Goal: Information Seeking & Learning: Find specific page/section

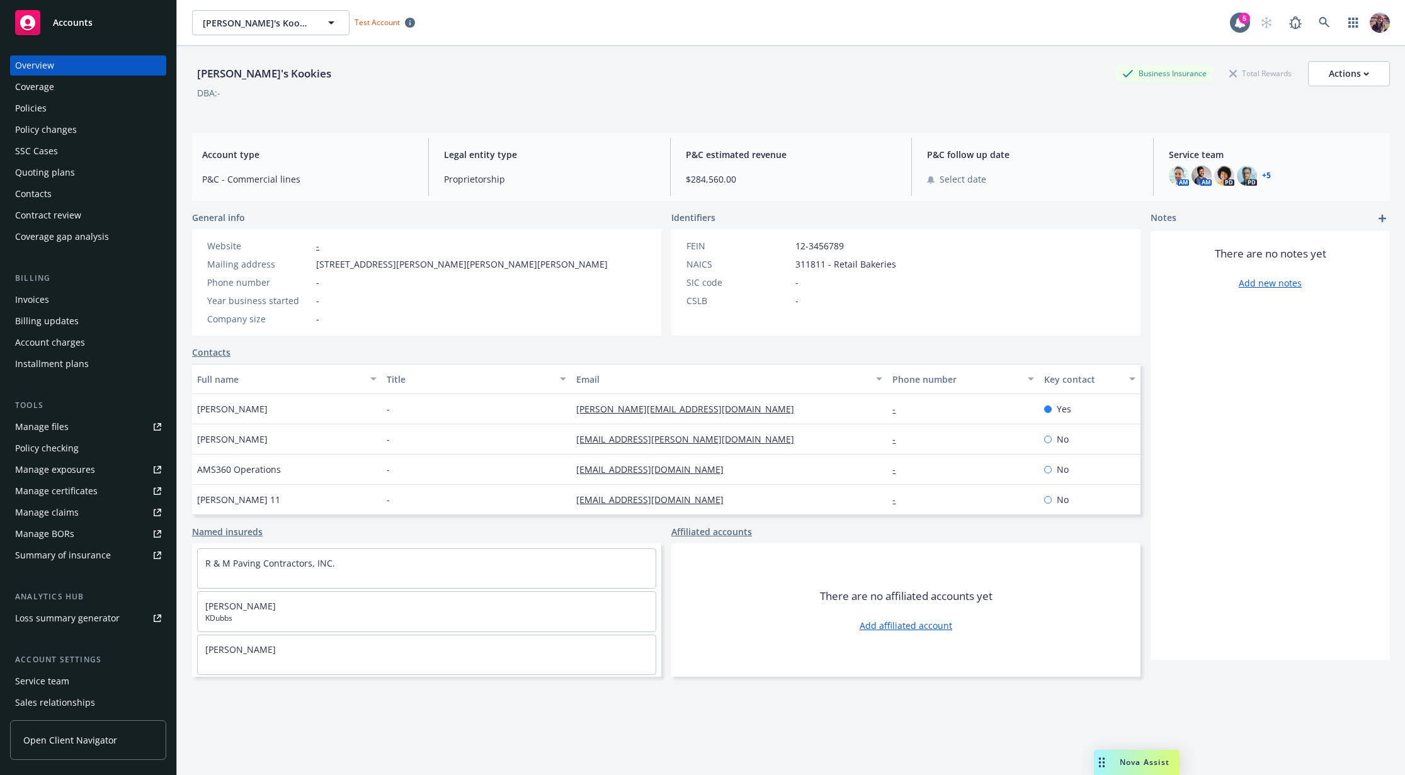
click at [35, 103] on div "Policies" at bounding box center [30, 108] width 31 height 20
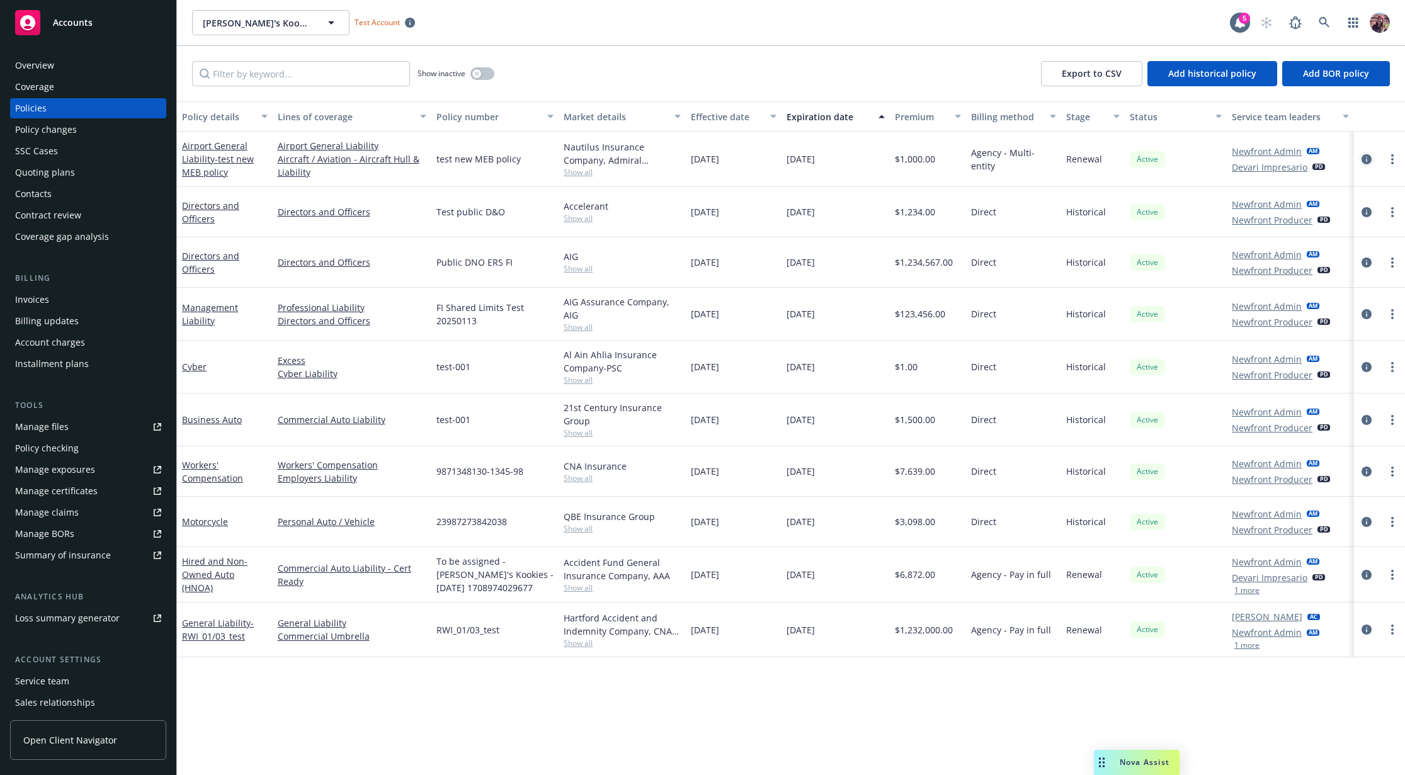
click at [1368, 162] on icon "circleInformation" at bounding box center [1366, 159] width 10 height 10
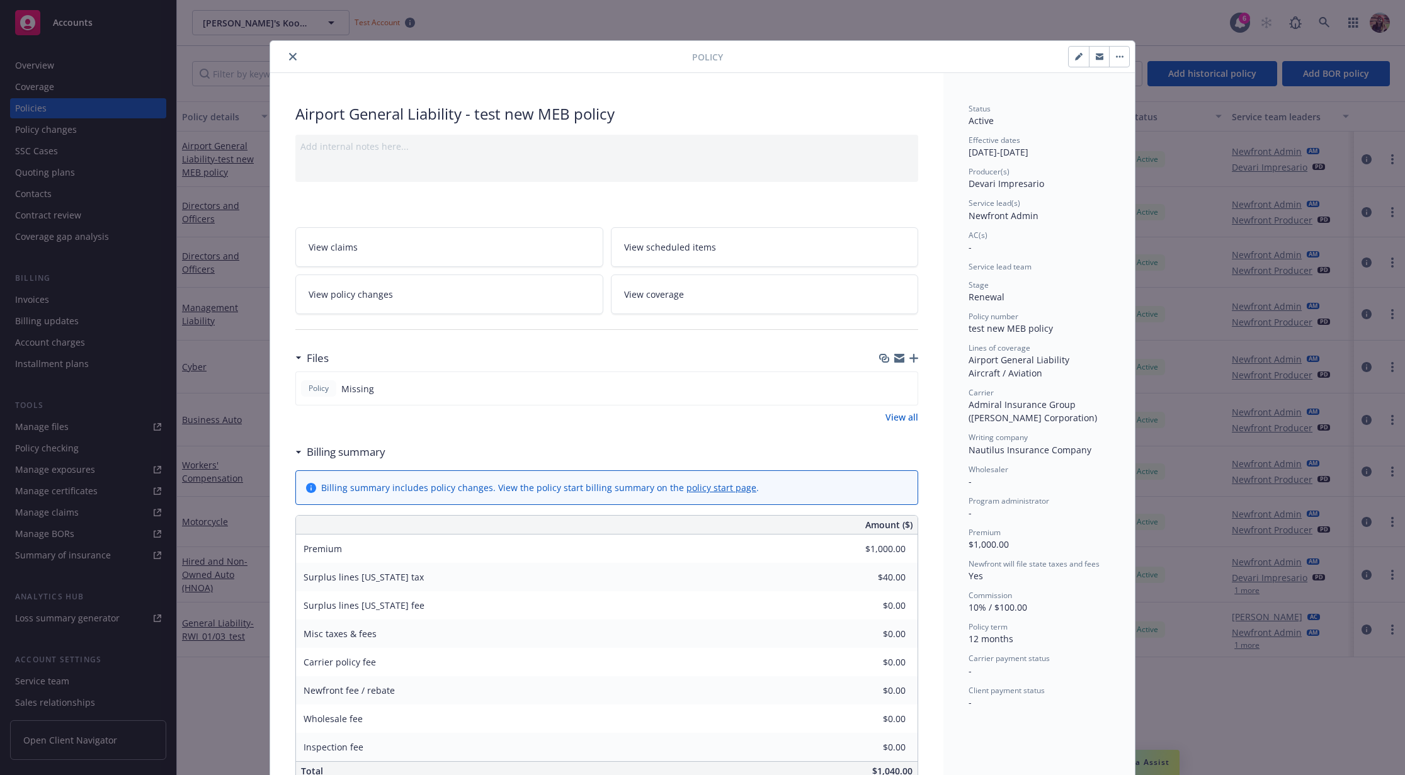
click at [1042, 34] on div "Policy Airport General Liability - test new MEB policy Add internal notes here.…" at bounding box center [702, 387] width 1405 height 775
click at [1011, 25] on div "Policy Airport General Liability - test new MEB policy Add internal notes here.…" at bounding box center [702, 387] width 1405 height 775
click at [293, 52] on button "close" at bounding box center [292, 56] width 15 height 15
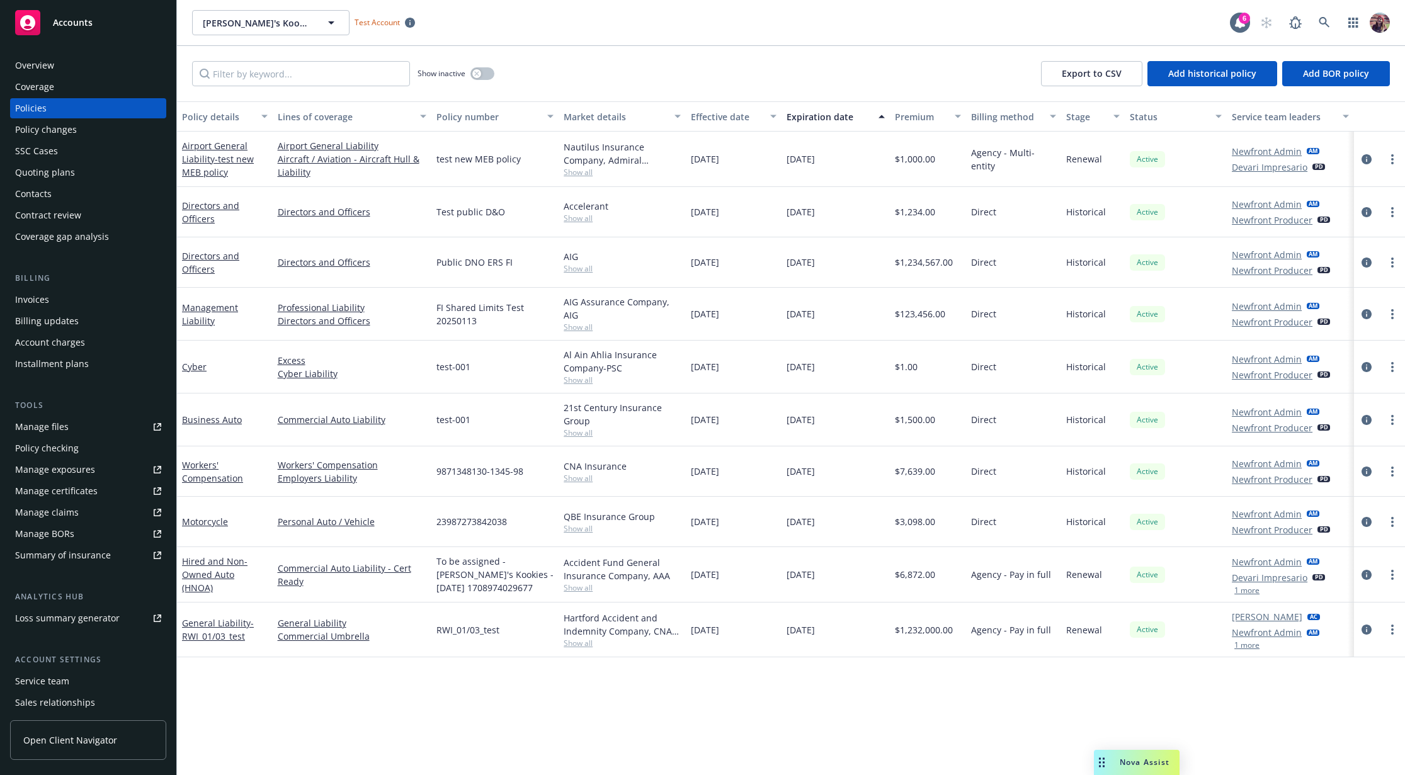
click at [598, 28] on div "Kaylyn's Kookies Kaylyn's Kookies Test Account" at bounding box center [711, 22] width 1038 height 25
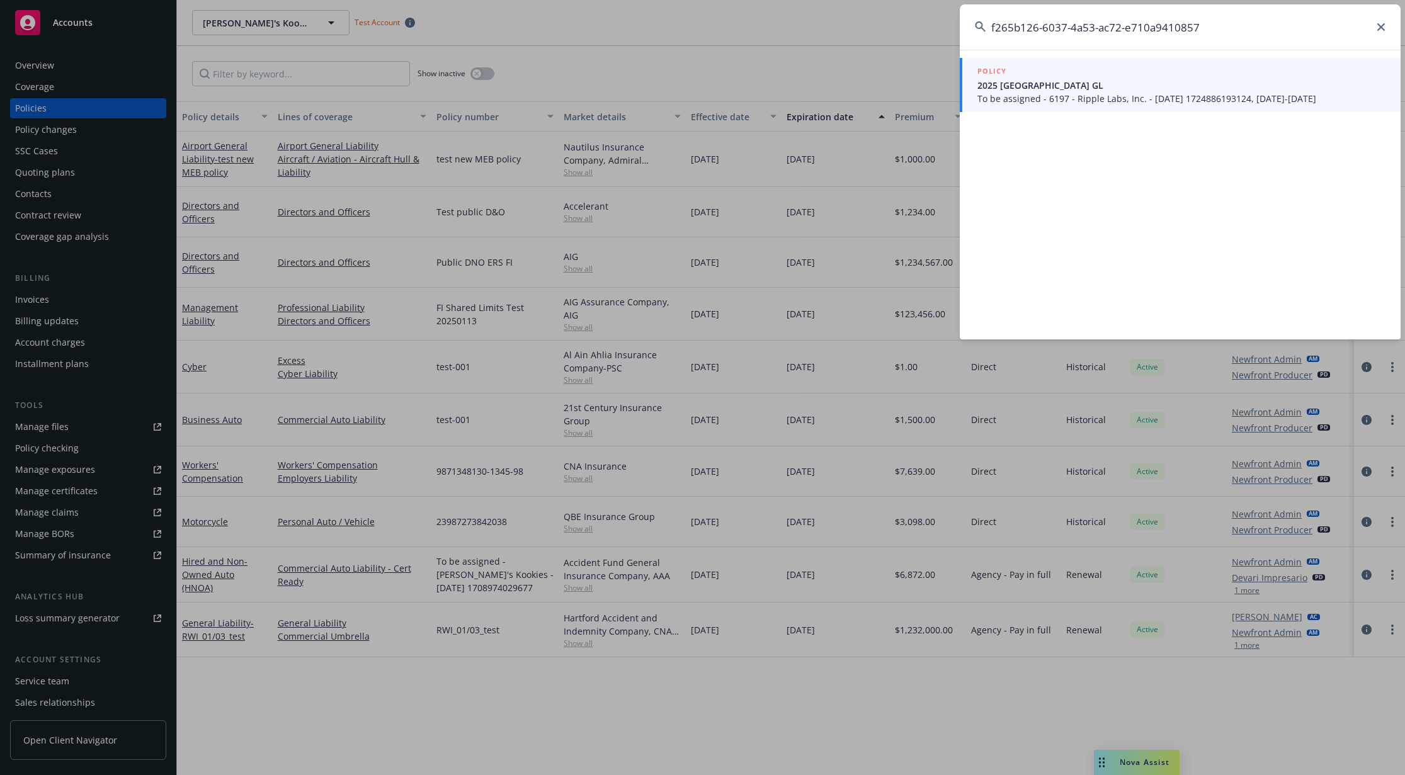
type input "f265b126-6037-4a53-ac72-e710a9410857"
click at [1108, 87] on span "2025 Brazil GL" at bounding box center [1181, 85] width 408 height 13
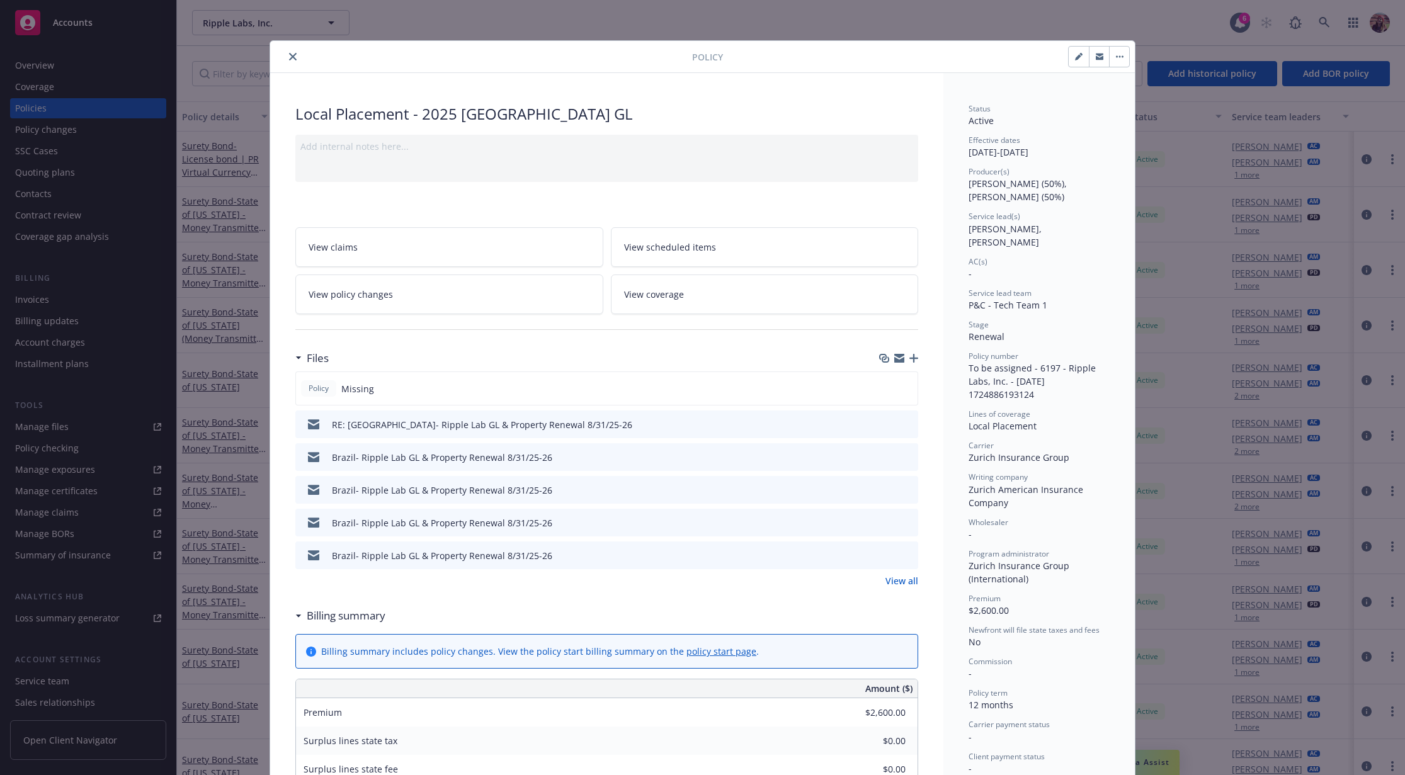
click at [279, 48] on div "Policy" at bounding box center [702, 57] width 865 height 32
click at [285, 53] on button "close" at bounding box center [292, 56] width 15 height 15
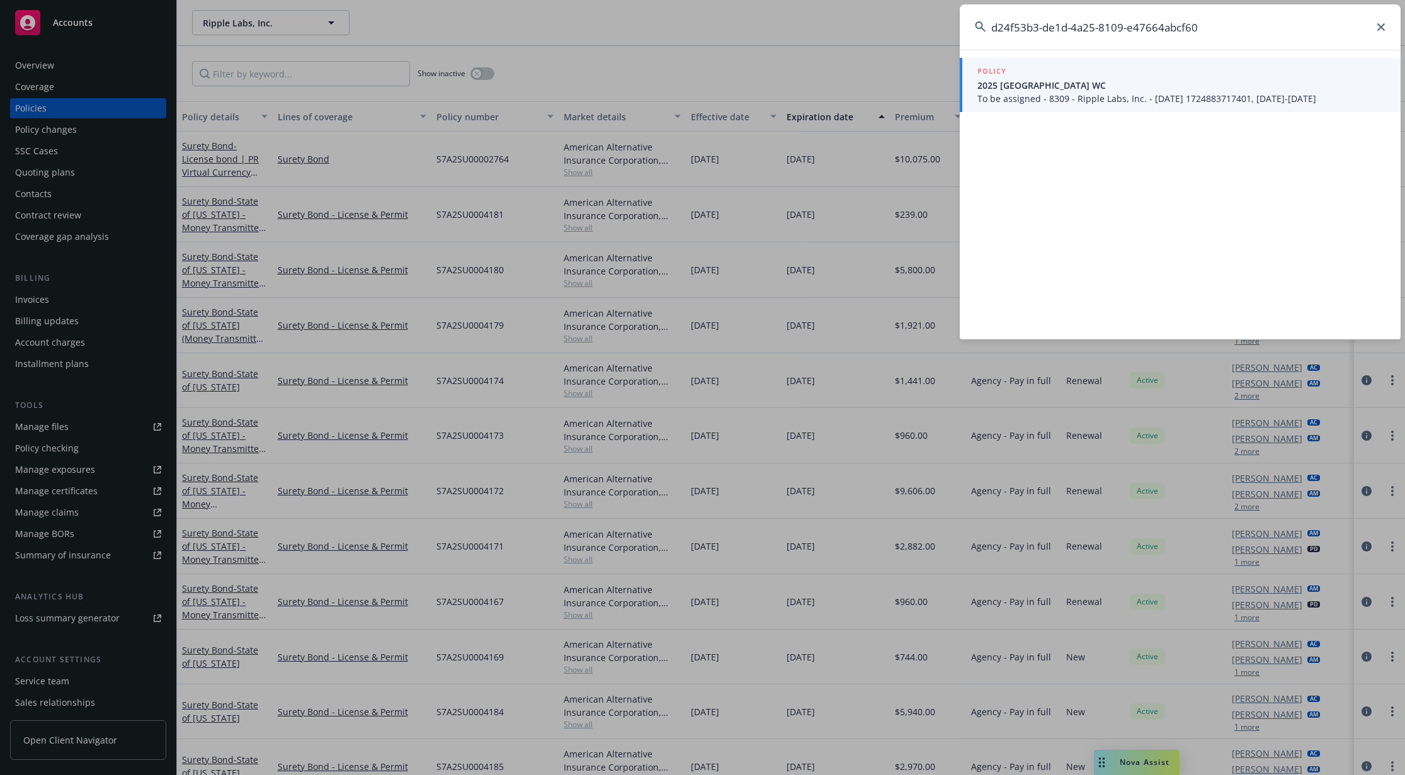
type input "d24f53b3-de1d-4a25-8109-e47664abcf60"
click at [1051, 92] on span "To be assigned - 8309 - Ripple Labs, Inc. - 08/28/2024 1724883717401, 08/31/202…" at bounding box center [1181, 98] width 408 height 13
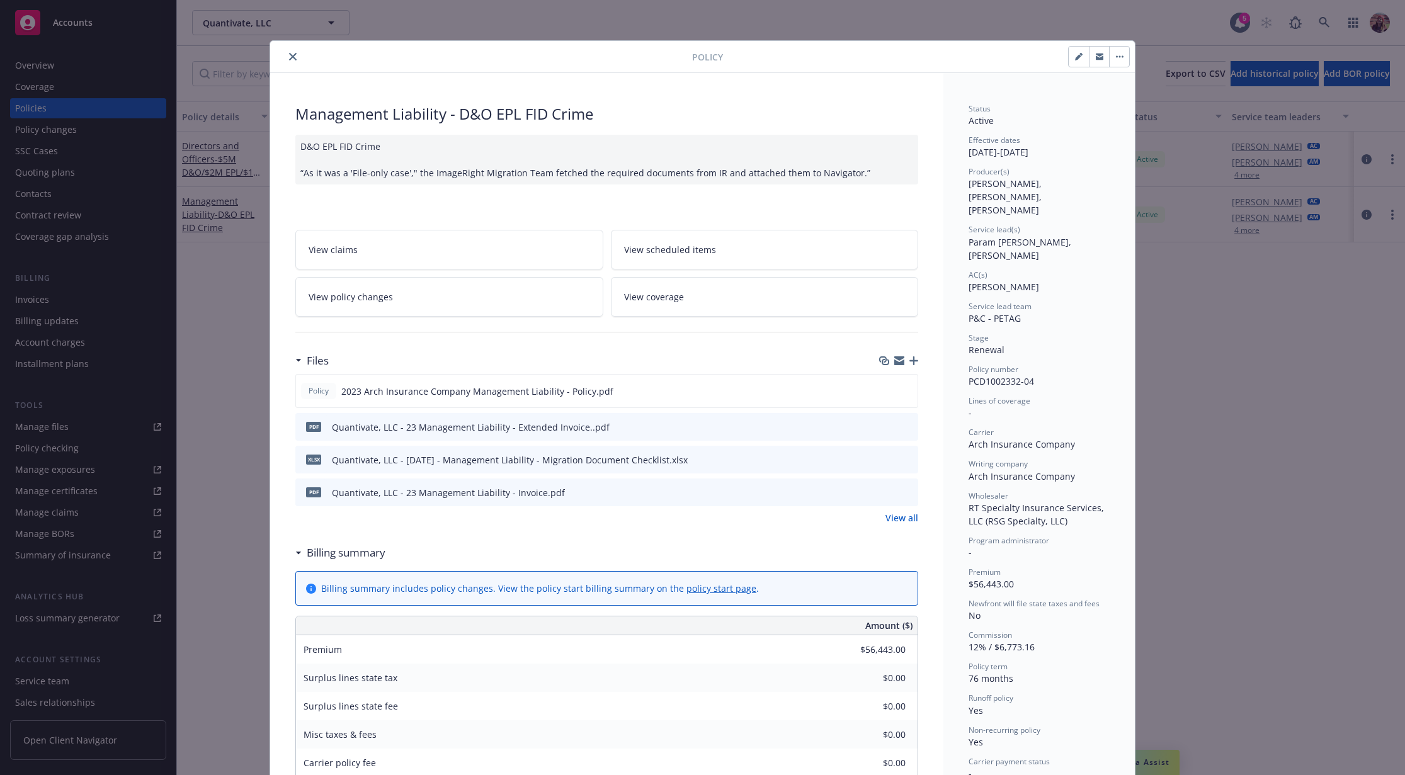
click at [288, 60] on button "close" at bounding box center [292, 56] width 15 height 15
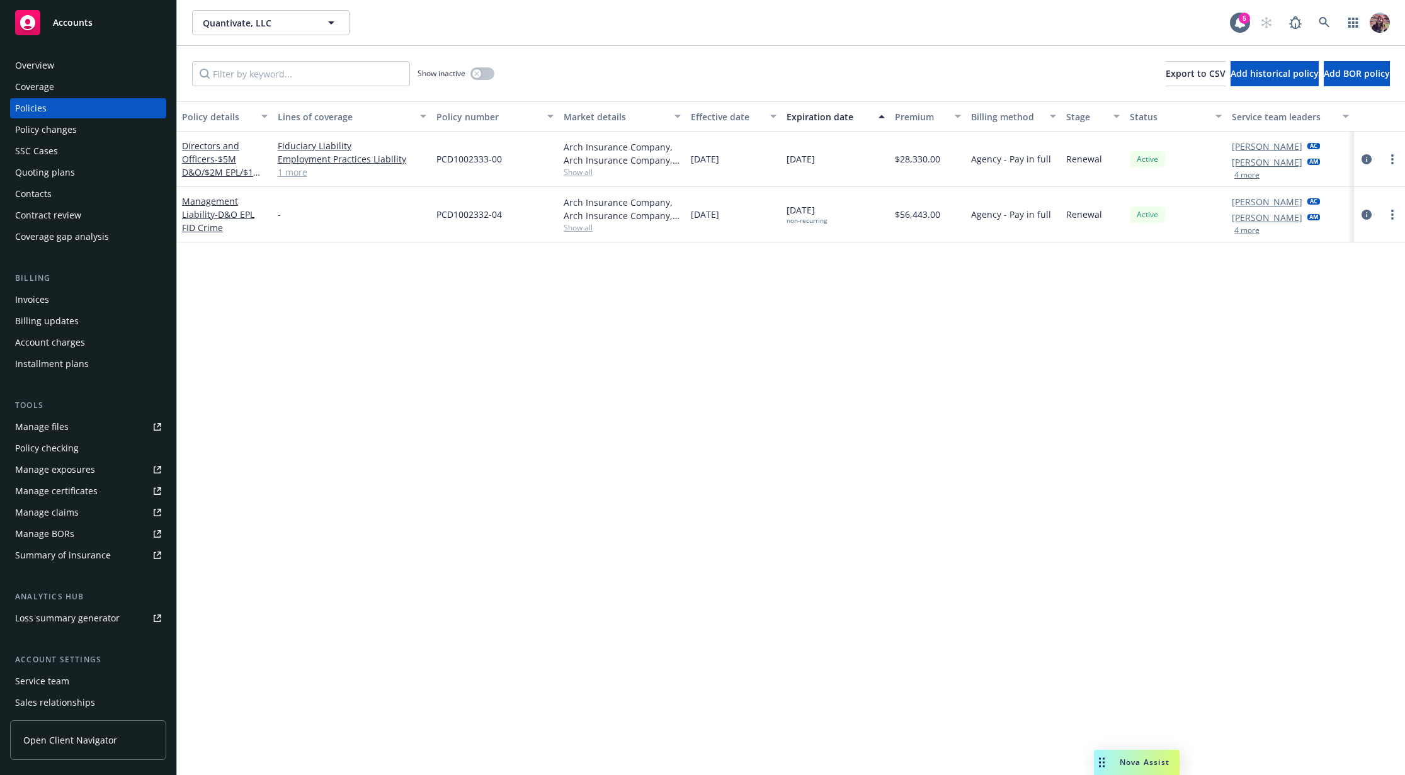
click at [509, 412] on div "Policy details Lines of coverage Policy number Market details Effective date Ex…" at bounding box center [791, 438] width 1228 height 674
click at [1169, 326] on div "Policy details Lines of coverage Policy number Market details Effective date Ex…" at bounding box center [791, 438] width 1228 height 674
click at [1022, 25] on div "Quantivate, LLC Quantivate, LLC" at bounding box center [711, 22] width 1038 height 25
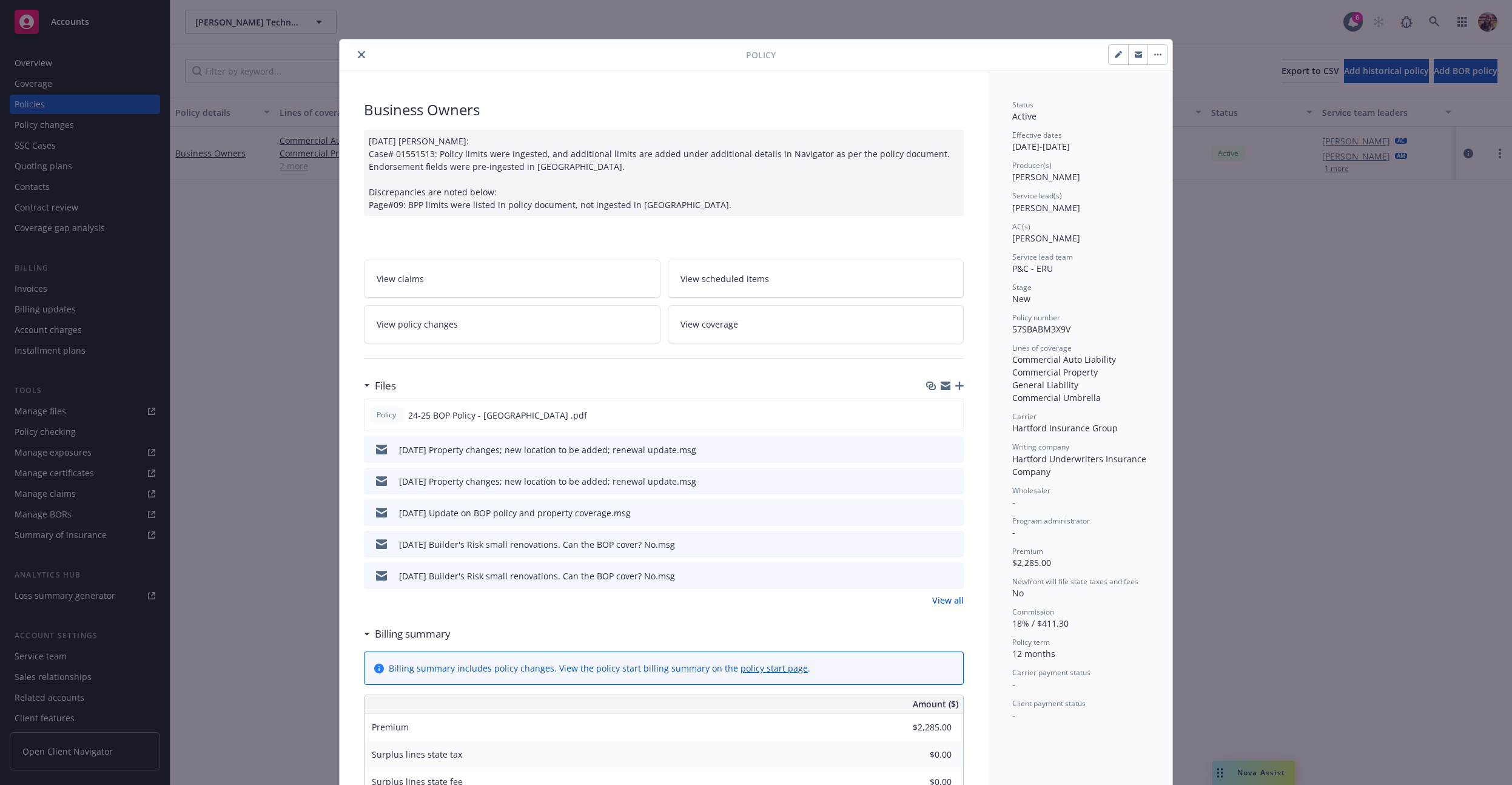
click at [361, 61] on div at bounding box center [545, 54] width 402 height 14
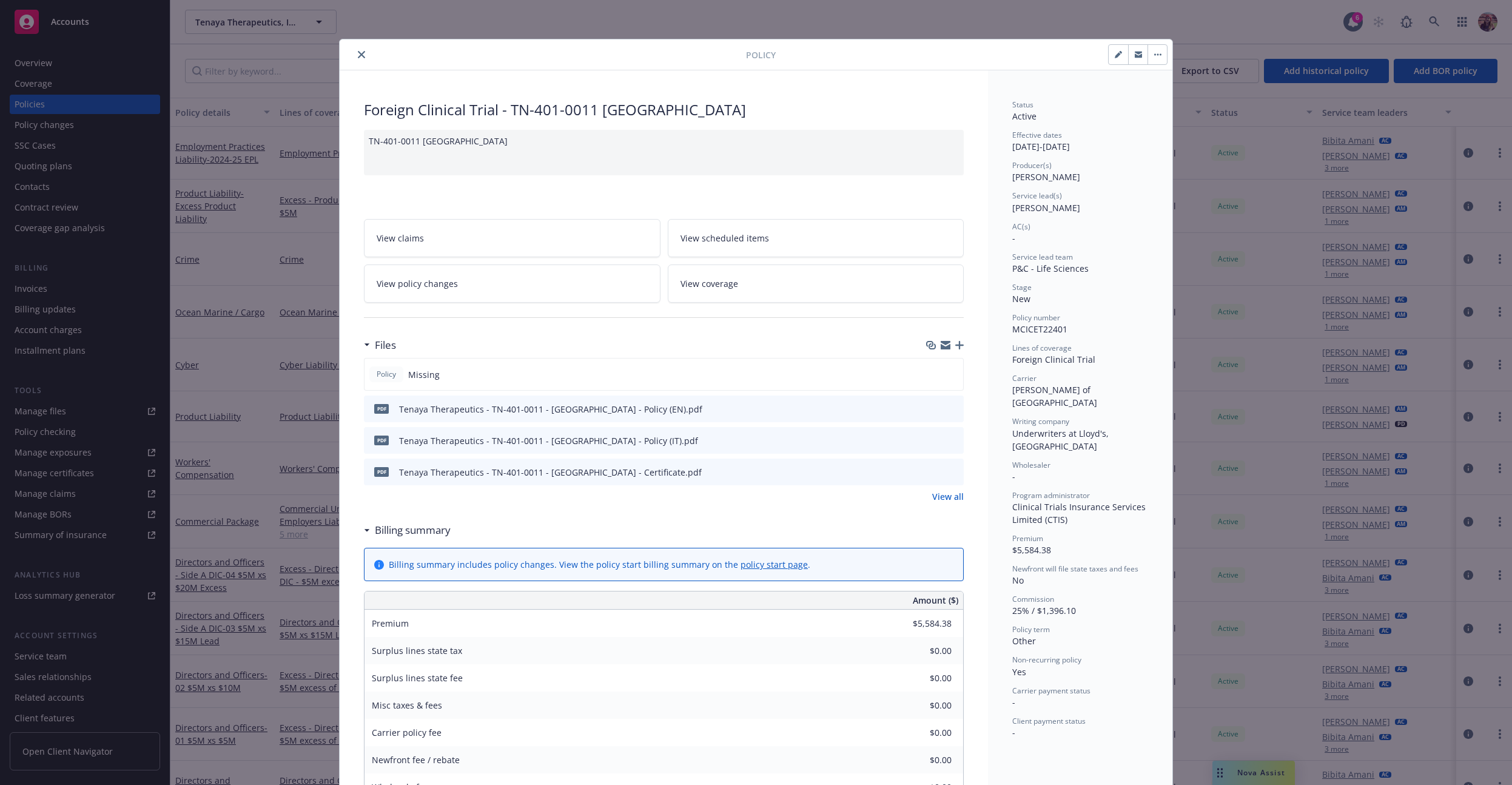
click at [360, 47] on button "close" at bounding box center [361, 54] width 14 height 14
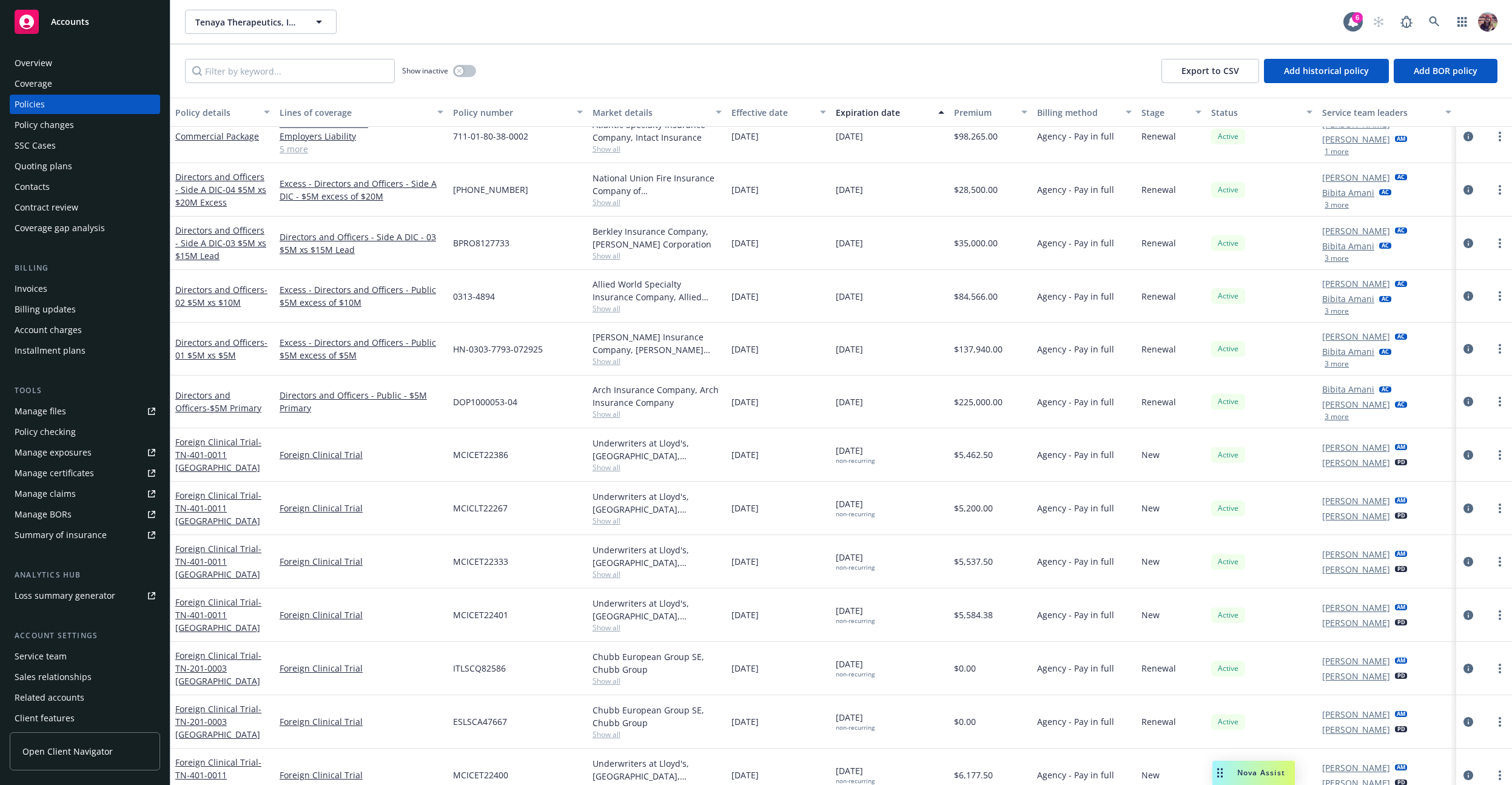
scroll to position [415, 0]
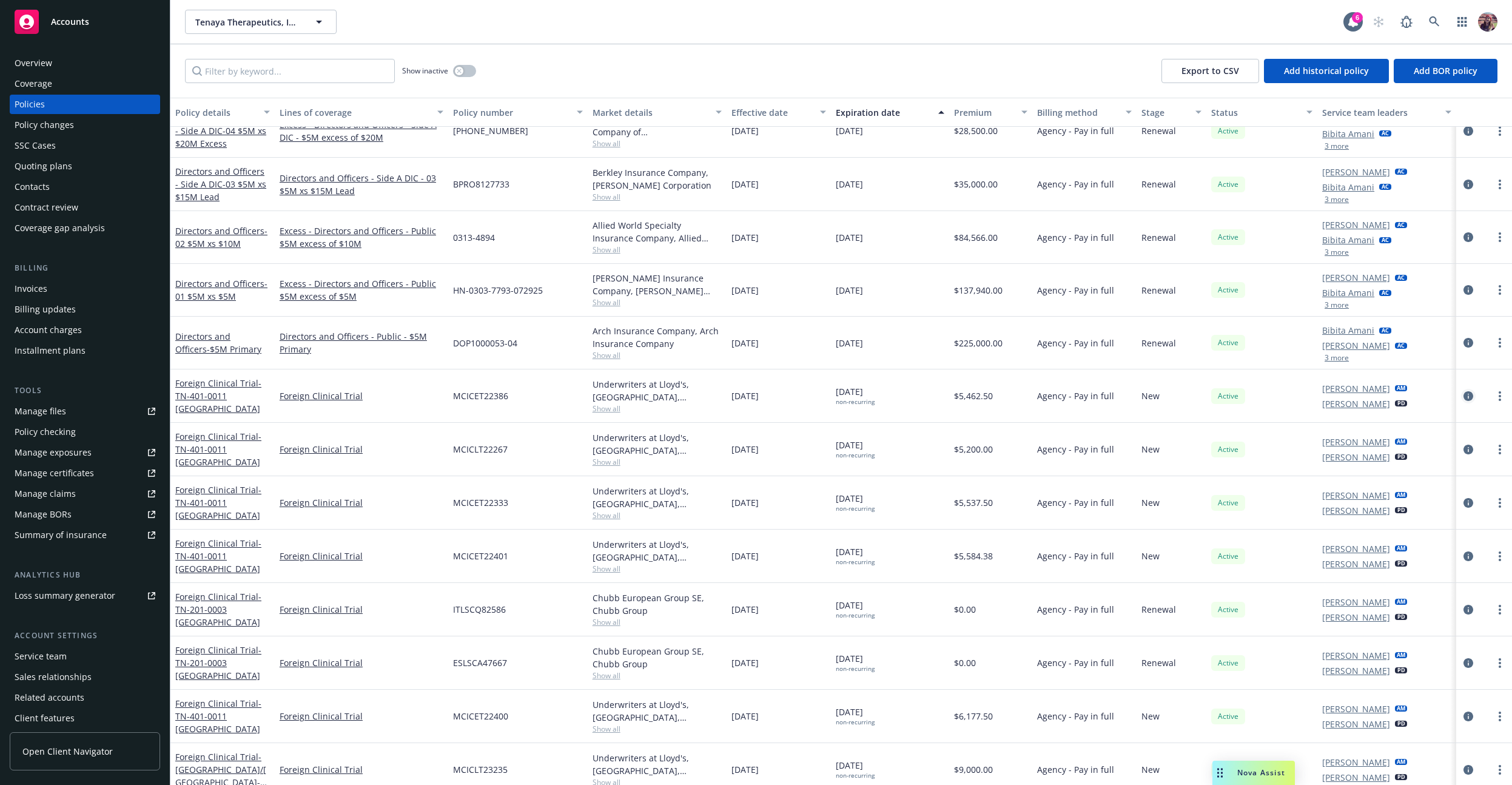
click at [1463, 394] on icon "circleInformation" at bounding box center [1468, 396] width 10 height 10
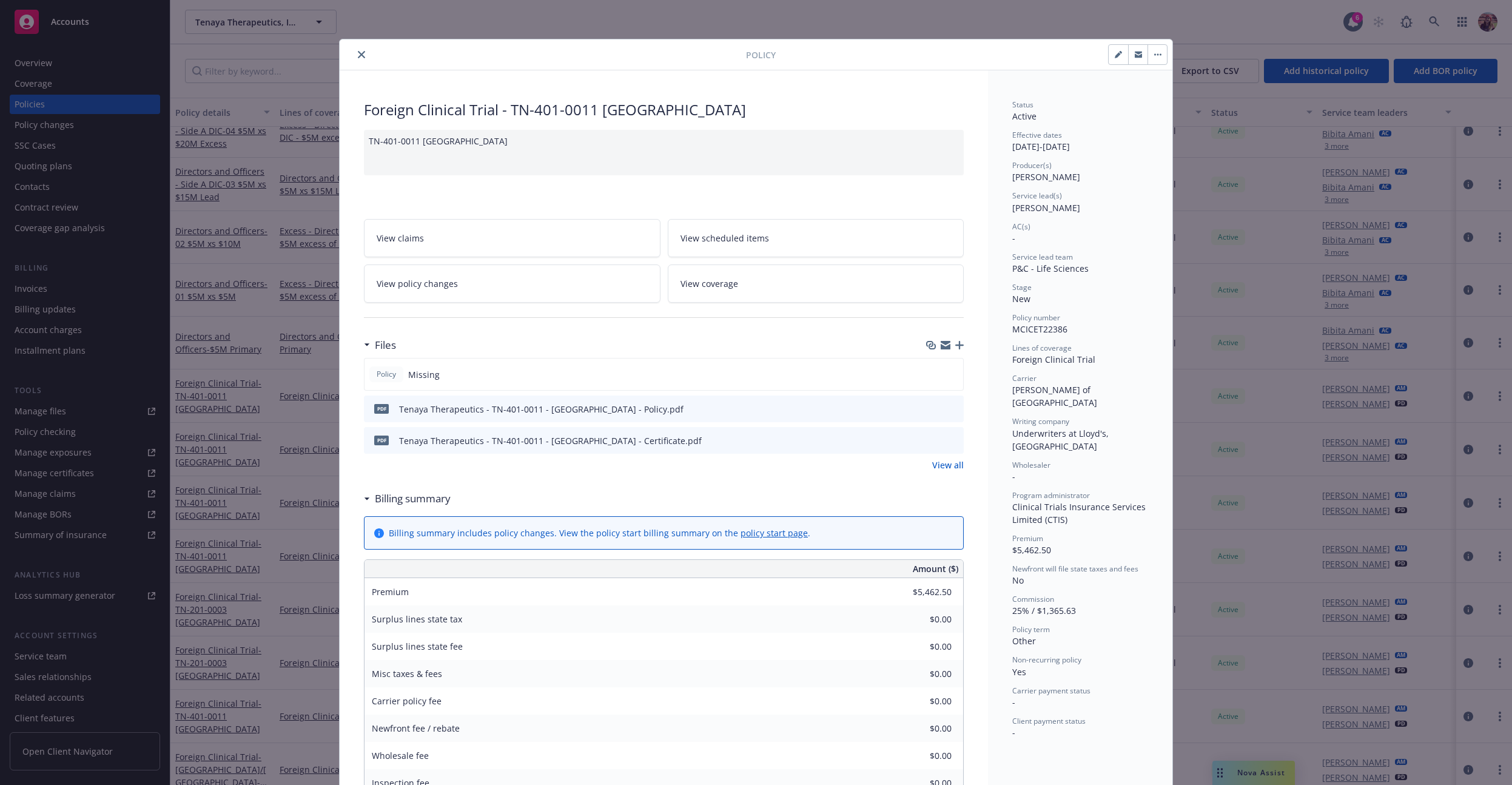
click at [528, 609] on div "Surplus lines state tax" at bounding box center [455, 618] width 182 height 27
click at [357, 60] on button "close" at bounding box center [361, 54] width 14 height 14
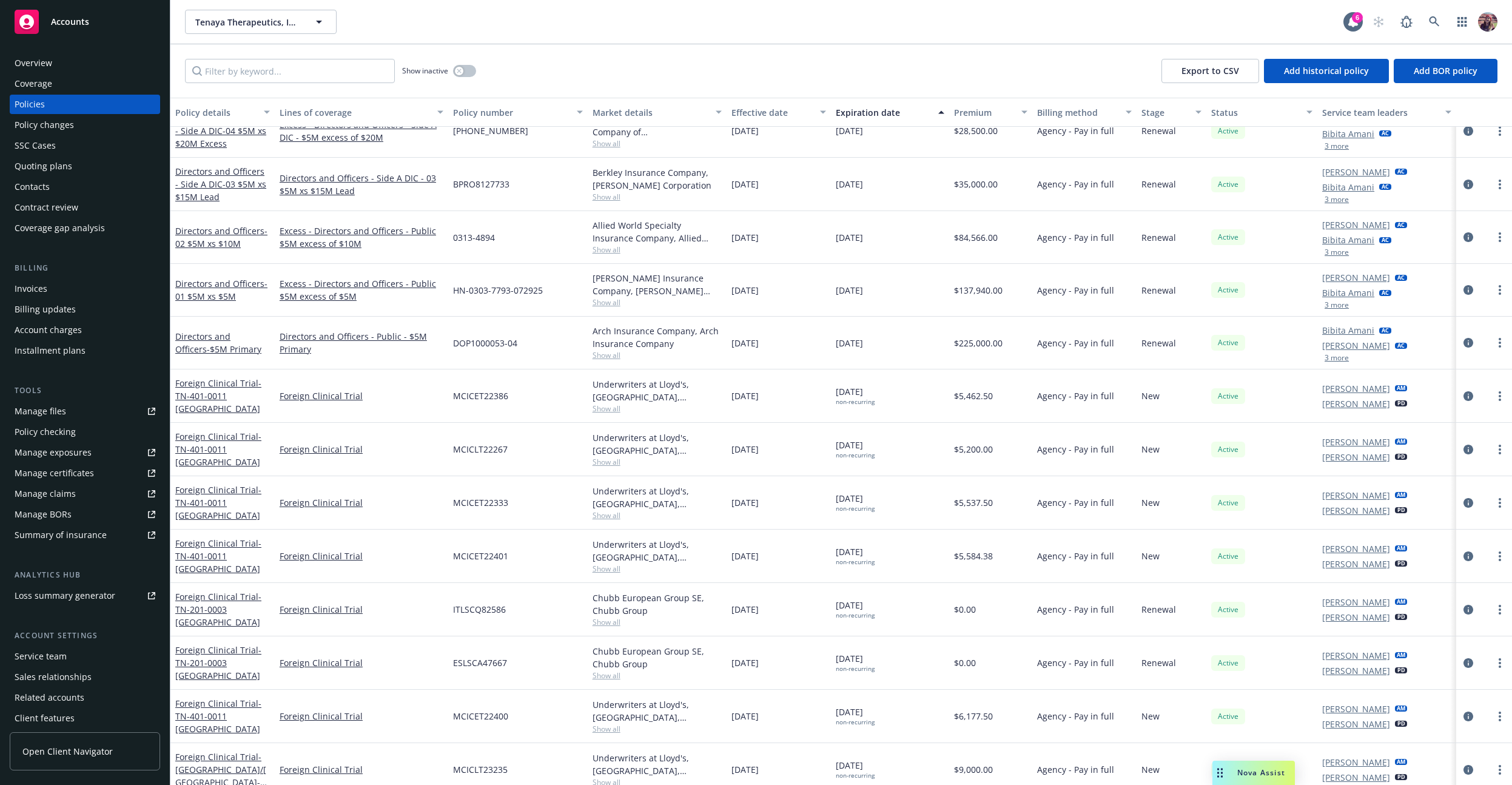
click at [925, 17] on div "Tenaya Therapeutics, Inc. Tenaya Therapeutics, Inc." at bounding box center [764, 21] width 1159 height 24
